Goal: Transaction & Acquisition: Book appointment/travel/reservation

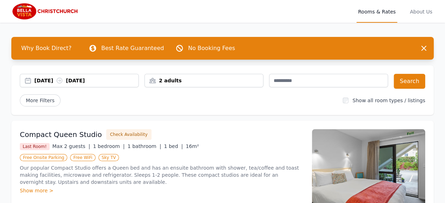
click at [82, 76] on div "[DATE] [DATE]" at bounding box center [79, 80] width 119 height 13
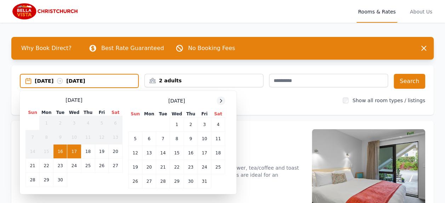
click at [220, 102] on icon at bounding box center [221, 100] width 2 height 3
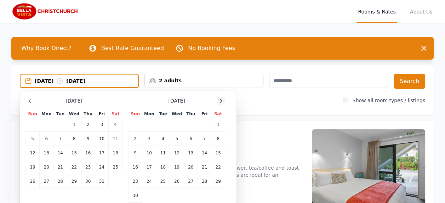
click at [222, 98] on icon at bounding box center [221, 101] width 6 height 6
click at [206, 123] on td "5" at bounding box center [204, 124] width 13 height 14
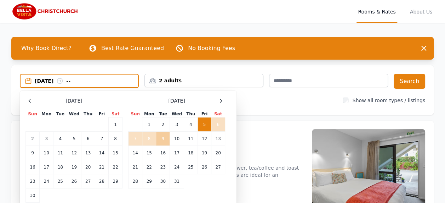
click at [163, 137] on td "9" at bounding box center [163, 138] width 14 height 14
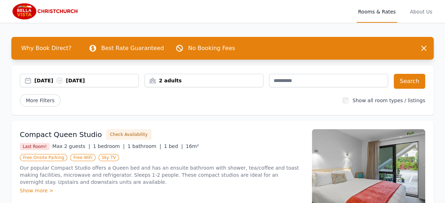
click at [200, 81] on div "2 adults" at bounding box center [204, 80] width 118 height 7
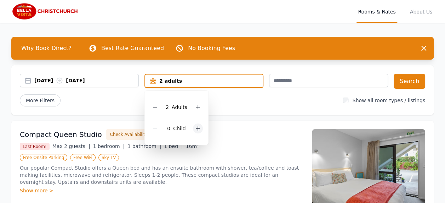
click at [199, 129] on icon at bounding box center [198, 128] width 6 height 6
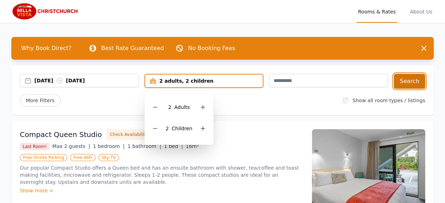
click at [415, 87] on button "Search" at bounding box center [410, 81] width 32 height 15
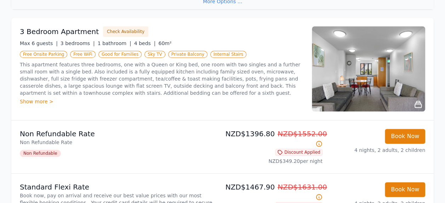
scroll to position [343, 0]
click at [384, 68] on img at bounding box center [368, 68] width 113 height 85
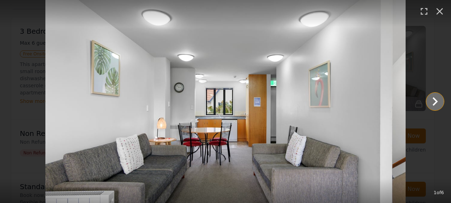
click at [435, 103] on icon "Show slide 2 of 6" at bounding box center [434, 101] width 5 height 9
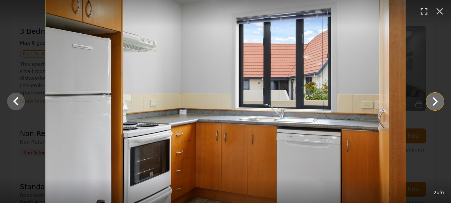
click at [435, 103] on icon "Show slide 3 of 6" at bounding box center [434, 101] width 5 height 9
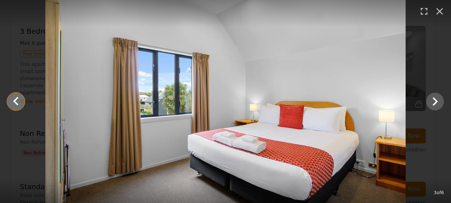
click at [18, 101] on icon "Show slide 2 of 6" at bounding box center [15, 101] width 17 height 17
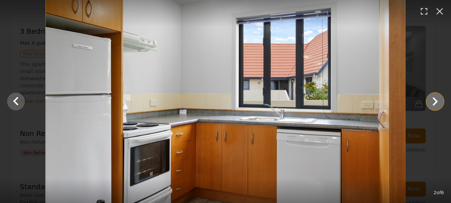
click at [437, 103] on icon "Show slide 3 of 6" at bounding box center [434, 101] width 17 height 17
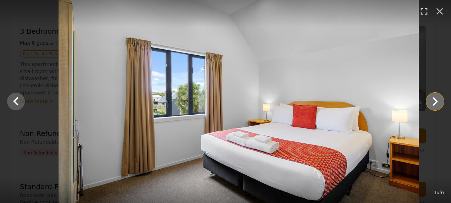
click at [437, 103] on icon "Show slide 4 of 6" at bounding box center [434, 101] width 17 height 17
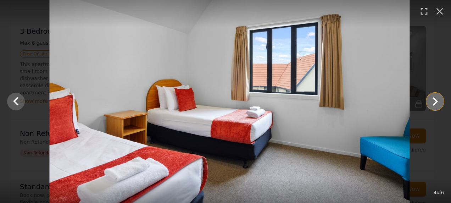
click at [437, 103] on icon "Show slide 5 of 6" at bounding box center [434, 101] width 17 height 17
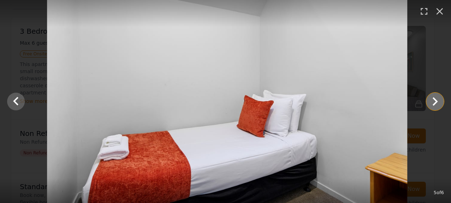
click at [437, 103] on icon "Show slide 6 of 6" at bounding box center [434, 101] width 17 height 17
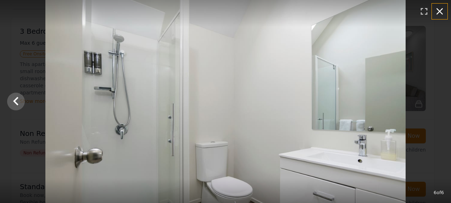
click at [441, 9] on icon "button" at bounding box center [439, 11] width 7 height 7
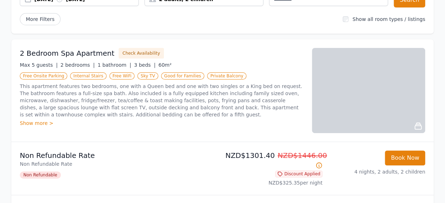
scroll to position [91, 0]
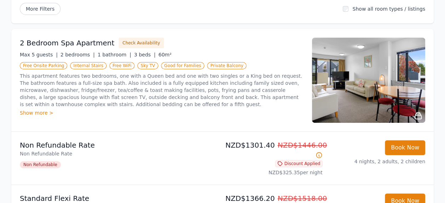
click at [339, 92] on img at bounding box center [368, 80] width 113 height 85
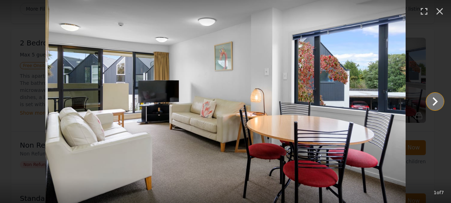
click at [437, 100] on icon "Show slide 2 of 7" at bounding box center [434, 101] width 17 height 17
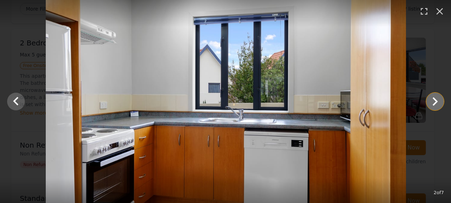
click at [437, 100] on icon "Show slide 3 of 7" at bounding box center [434, 101] width 17 height 17
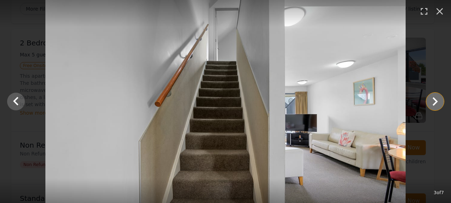
click at [437, 100] on icon "Show slide 4 of 7" at bounding box center [434, 101] width 17 height 17
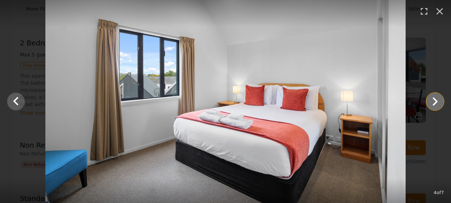
click at [437, 100] on icon "Show slide 5 of 7" at bounding box center [434, 101] width 17 height 17
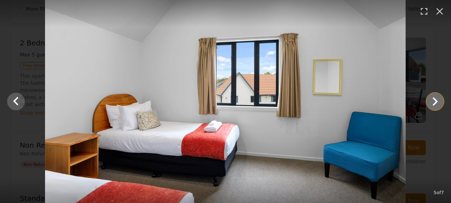
click at [437, 100] on icon "Show slide 6 of 7" at bounding box center [434, 101] width 17 height 17
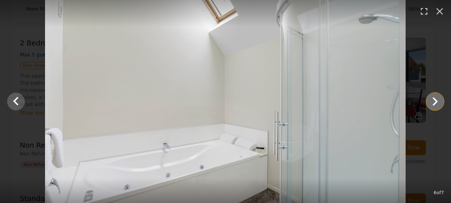
click at [437, 100] on icon "Show slide 7 of 7" at bounding box center [434, 101] width 17 height 17
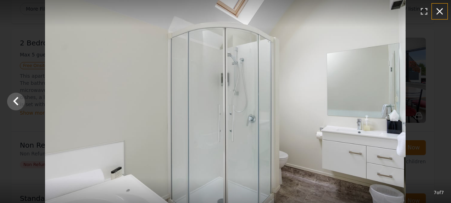
click at [436, 12] on icon "button" at bounding box center [439, 11] width 11 height 11
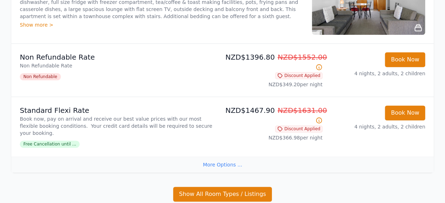
scroll to position [428, 0]
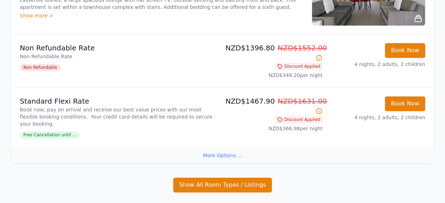
click at [215, 147] on div "More Options ..." at bounding box center [222, 155] width 423 height 16
